Goal: Complete application form

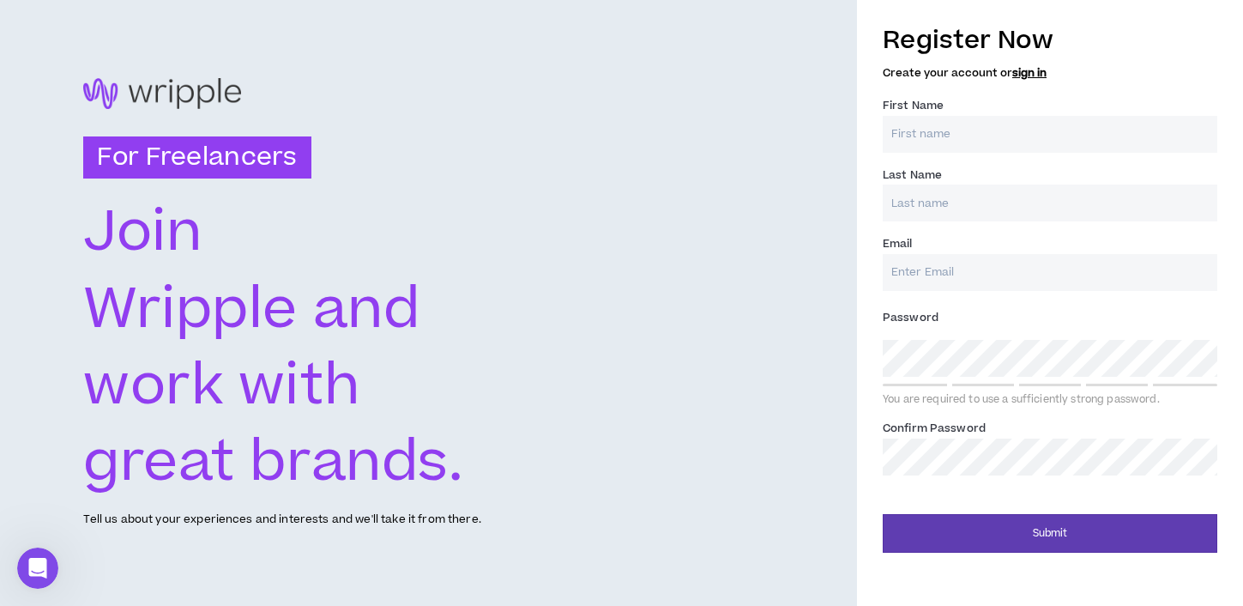
click at [929, 134] on input "First Name *" at bounding box center [1050, 134] width 335 height 37
type input "MK"
type input "Uertz"
click at [914, 281] on input "Email *" at bounding box center [1050, 272] width 335 height 37
type input "[EMAIL_ADDRESS][DOMAIN_NAME]"
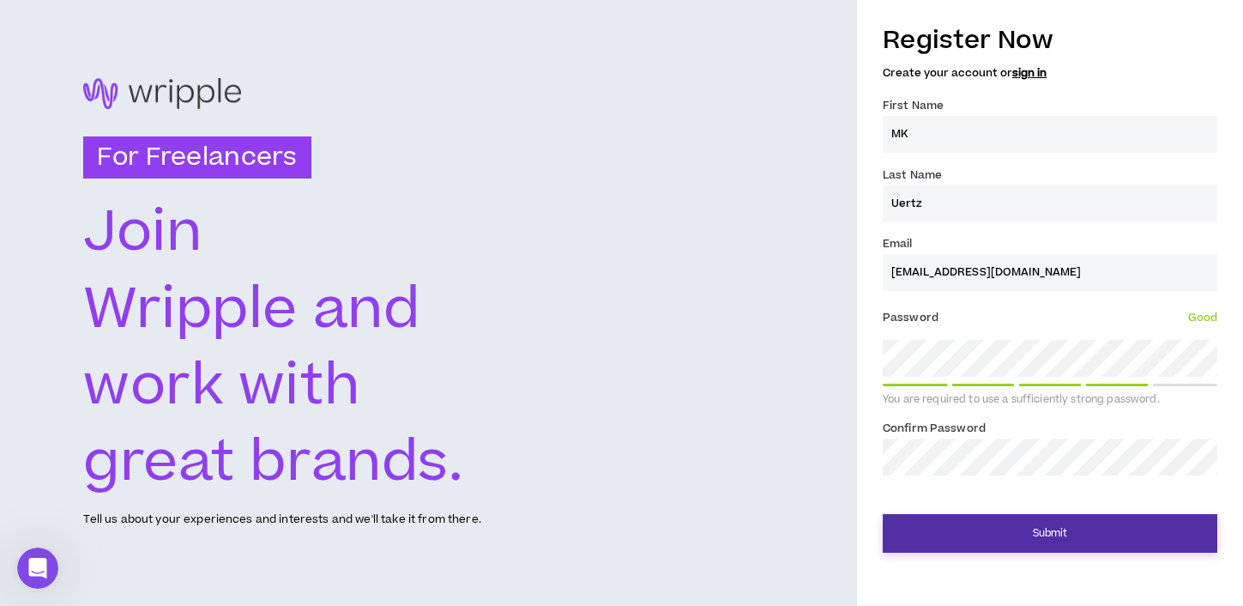
click at [1010, 521] on button "Submit" at bounding box center [1050, 533] width 335 height 39
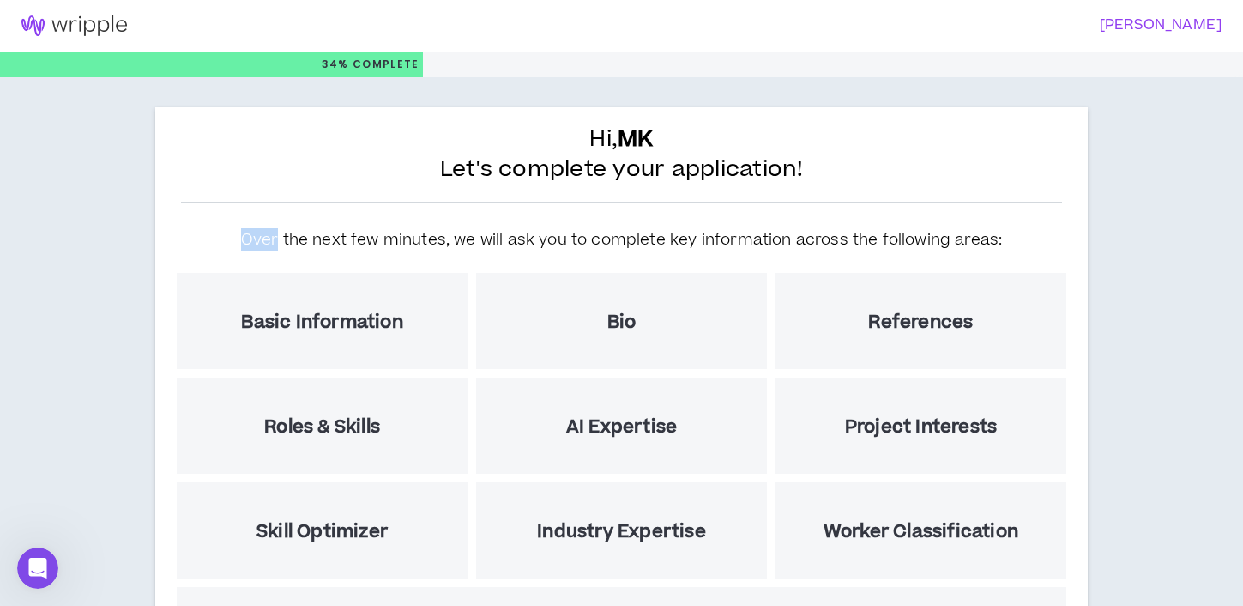
click at [831, 209] on div "Hi, MK Let's complete your application! Over the next few minutes, we will ask …" at bounding box center [621, 436] width 933 height 659
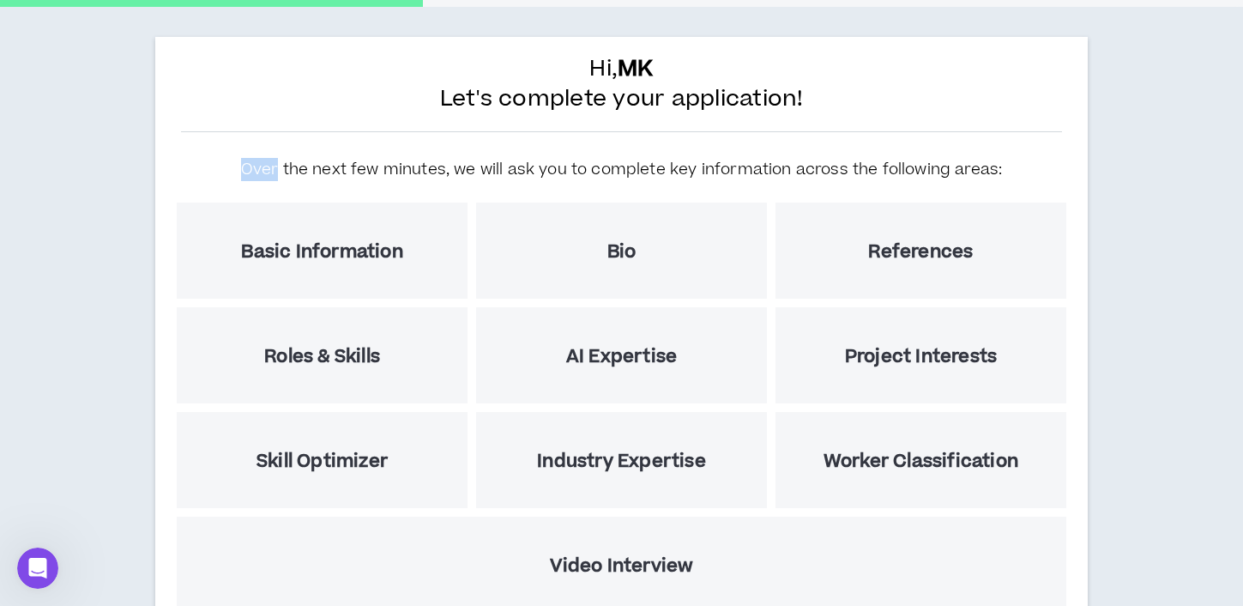
scroll to position [76, 0]
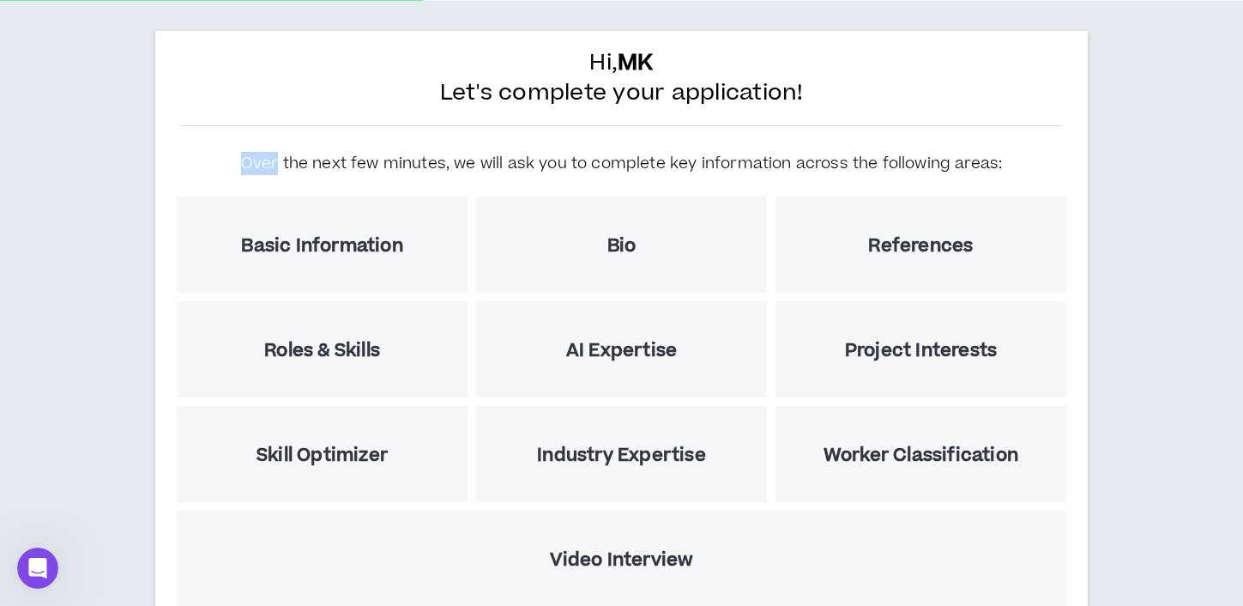
click at [849, 136] on div "Hi, MK Let's complete your application! Over the next few minutes, we will ask …" at bounding box center [621, 360] width 933 height 659
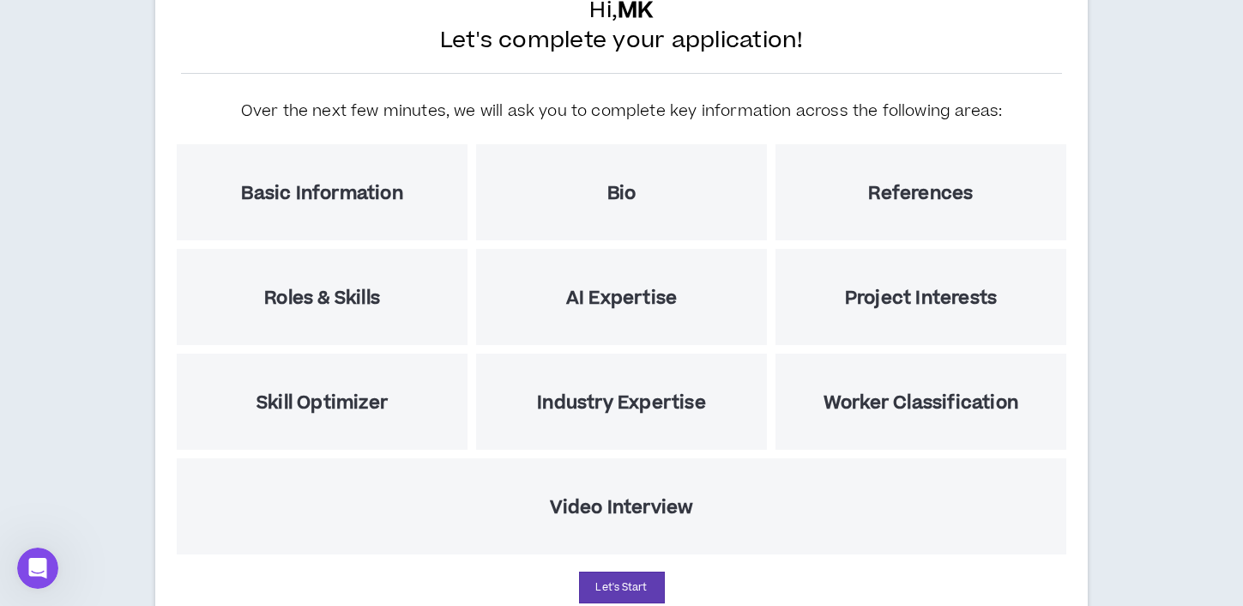
click at [330, 194] on h5 "Basic Information" at bounding box center [321, 193] width 161 height 21
